Goal: Complete application form

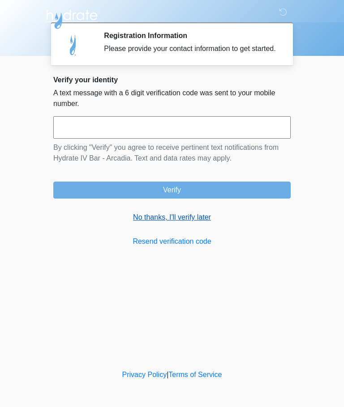
click at [202, 223] on link "No thanks, I'll verify later" at bounding box center [171, 217] width 237 height 11
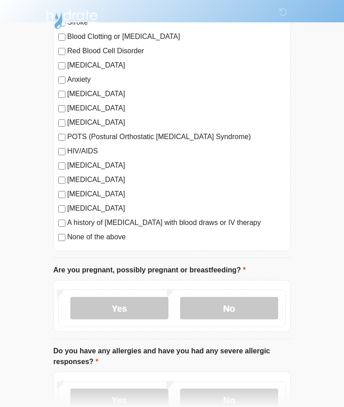
scroll to position [183, 0]
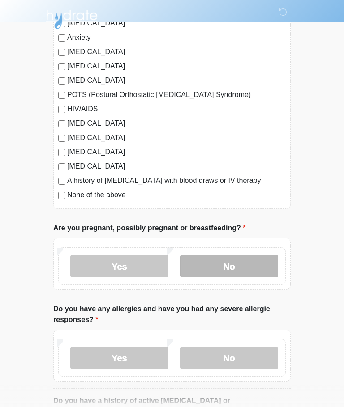
click at [245, 264] on label "No" at bounding box center [229, 266] width 98 height 22
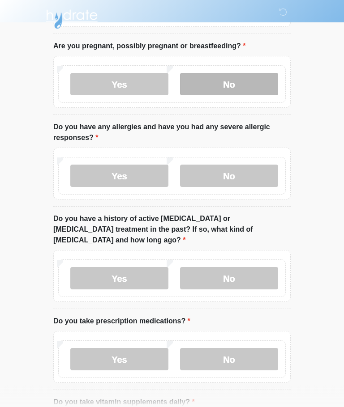
scroll to position [365, 0]
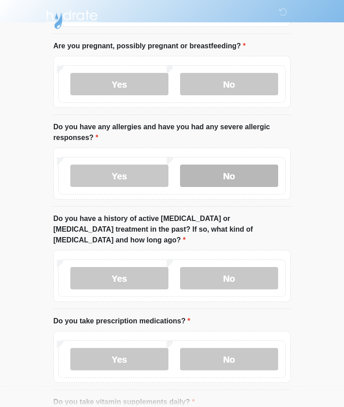
click at [251, 176] on label "No" at bounding box center [229, 176] width 98 height 22
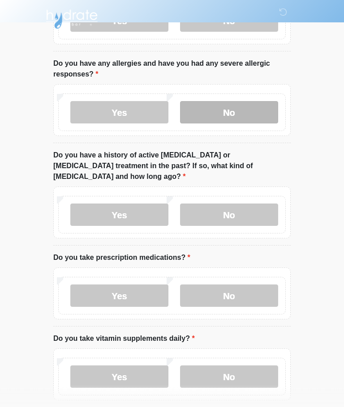
scroll to position [459, 0]
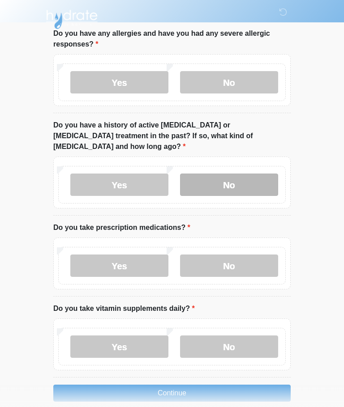
click at [247, 174] on label "No" at bounding box center [229, 185] width 98 height 22
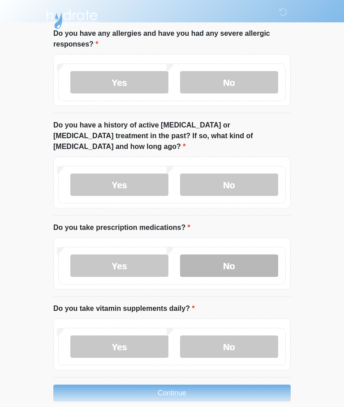
click at [237, 255] on label "No" at bounding box center [229, 266] width 98 height 22
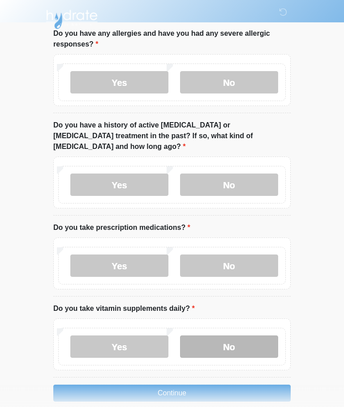
click at [253, 336] on label "No" at bounding box center [229, 347] width 98 height 22
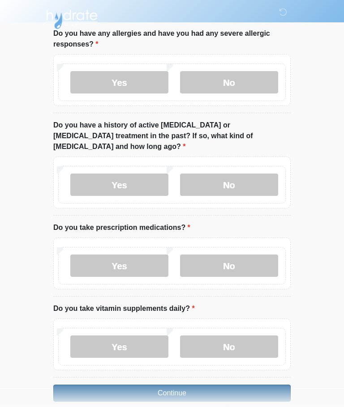
click at [256, 385] on button "Continue" at bounding box center [171, 393] width 237 height 17
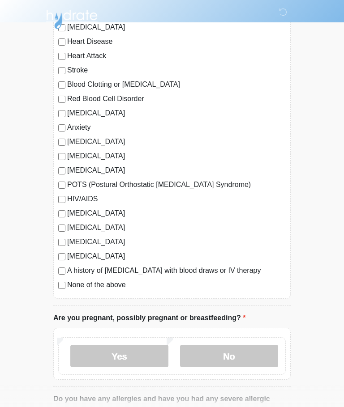
scroll to position [0, 0]
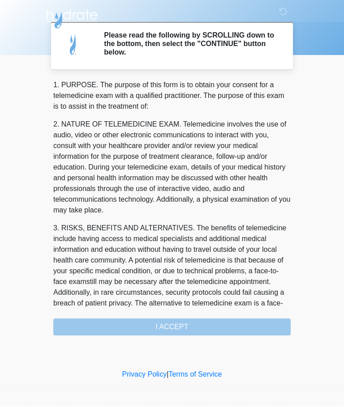
click at [231, 320] on div "1. PURPOSE. The purpose of this form is to obtain your consent for a telemedici…" at bounding box center [171, 208] width 237 height 256
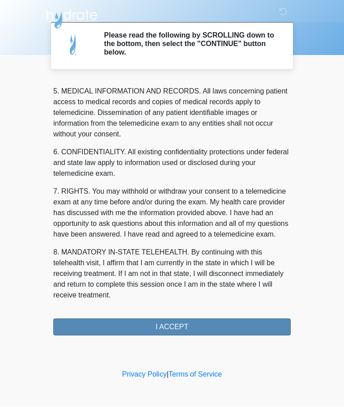
click at [226, 324] on button "I ACCEPT" at bounding box center [171, 327] width 237 height 17
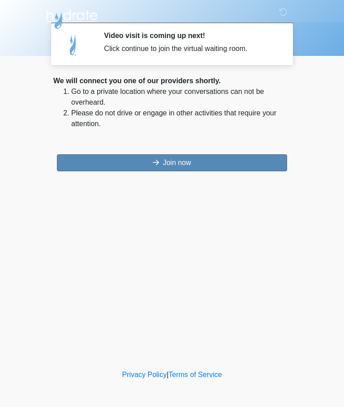
click at [255, 165] on button "Join now" at bounding box center [172, 162] width 230 height 17
